Goal: Information Seeking & Learning: Learn about a topic

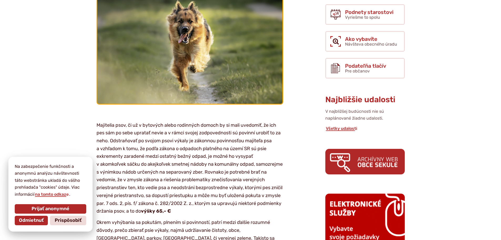
scroll to position [211, 0]
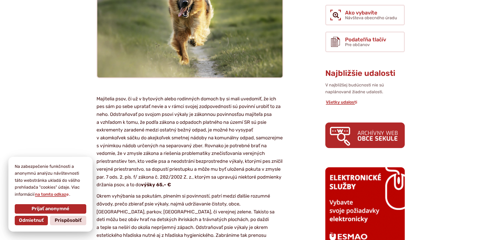
click at [48, 206] on span "Prijať anonymné" at bounding box center [51, 209] width 38 height 6
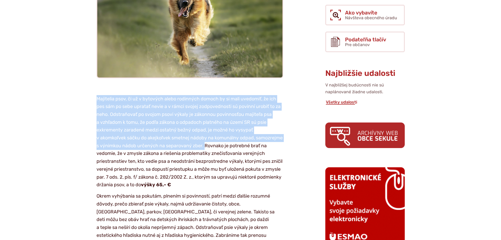
drag, startPoint x: 97, startPoint y: 98, endPoint x: 205, endPoint y: 147, distance: 118.7
click at [205, 147] on p "Majitelia psov, či už v bytových alebo rodinných domoch by si mali uvedomiť, že…" at bounding box center [190, 142] width 187 height 94
copy p "Majitelia psov, či už v bytových alebo rodinných domoch by si mali uvedomiť, že…"
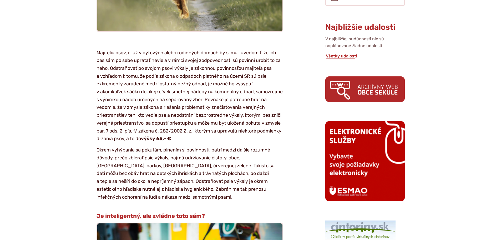
scroll to position [263, 0]
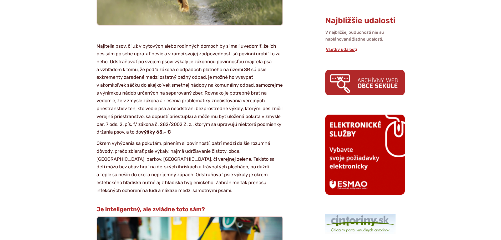
click at [80, 30] on article "Kategória Oznam výšky 65,- € Okrem vyhýbania sa pokutám, plnením si povinností,…" at bounding box center [194, 221] width 246 height 705
click at [94, 41] on article "Kategória Oznam výšky 65,- € Okrem vyhýbania sa pokutám, plnením si povinností,…" at bounding box center [194, 221] width 246 height 705
click at [95, 45] on article "Kategória Oznam výšky 65,- € Okrem vyhýbania sa pokutám, plnením si povinností,…" at bounding box center [194, 221] width 246 height 705
click at [97, 48] on p "Majitelia psov, či už v bytových alebo rodinných domoch by si mali uvedomiť, že…" at bounding box center [190, 89] width 187 height 94
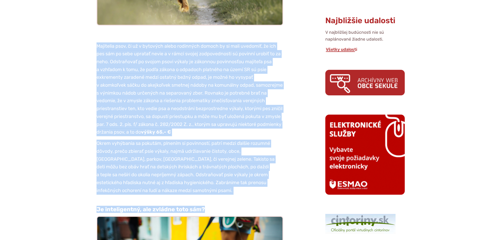
drag, startPoint x: 97, startPoint y: 45, endPoint x: 238, endPoint y: 127, distance: 163.2
click at [264, 191] on article "Kategória Oznam výšky 65,- € Okrem vyhýbania sa pokutám, plnením si povinností,…" at bounding box center [194, 221] width 246 height 705
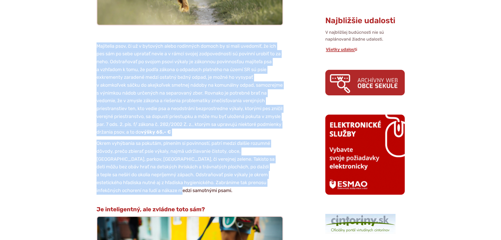
copy article "Loremipsu dolo, si am c adipisci elits doeiusmod tempor in ut labo etdolore, ma…"
